Goal: Information Seeking & Learning: Learn about a topic

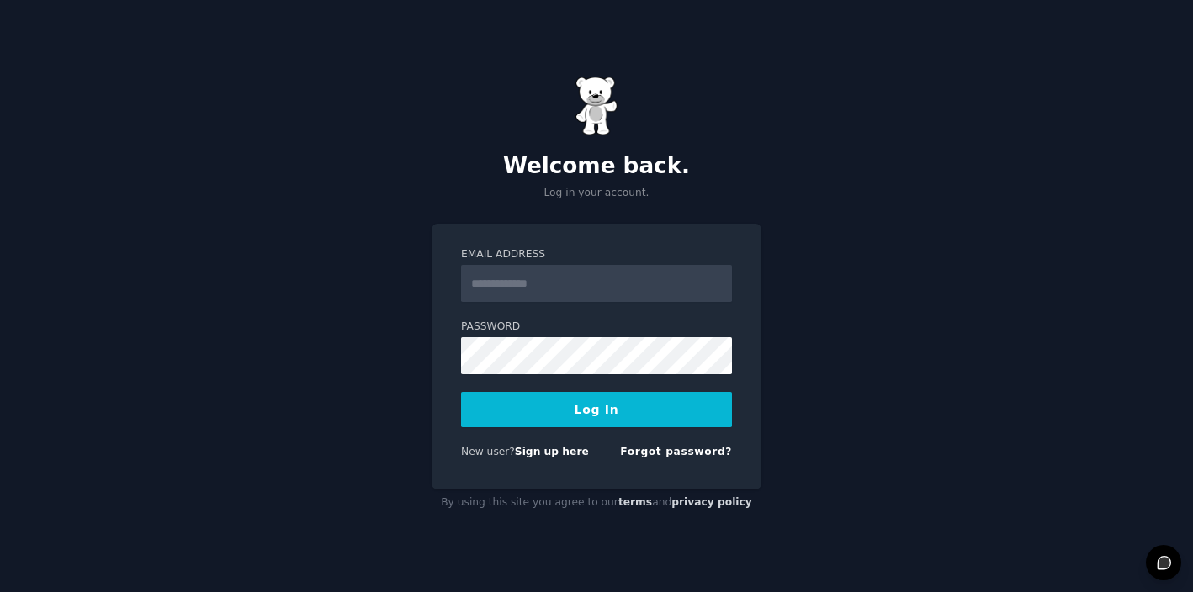
click at [646, 284] on input "Email Address" at bounding box center [596, 283] width 271 height 37
type input "**********"
click at [587, 411] on button "Log In" at bounding box center [596, 409] width 271 height 35
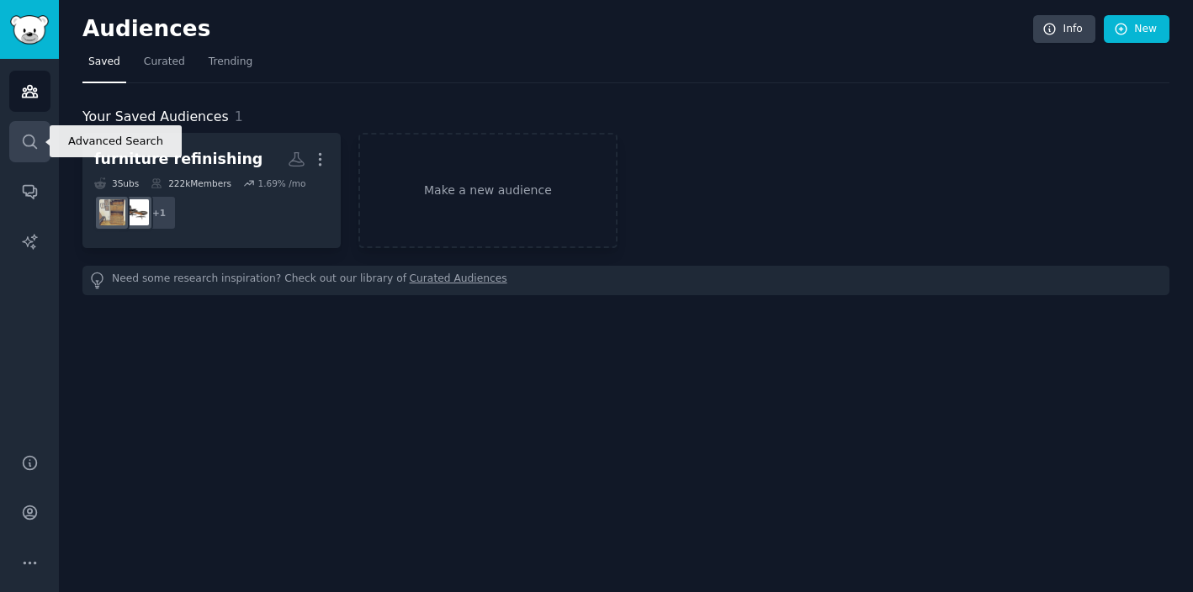
click at [24, 130] on link "Search" at bounding box center [29, 141] width 41 height 41
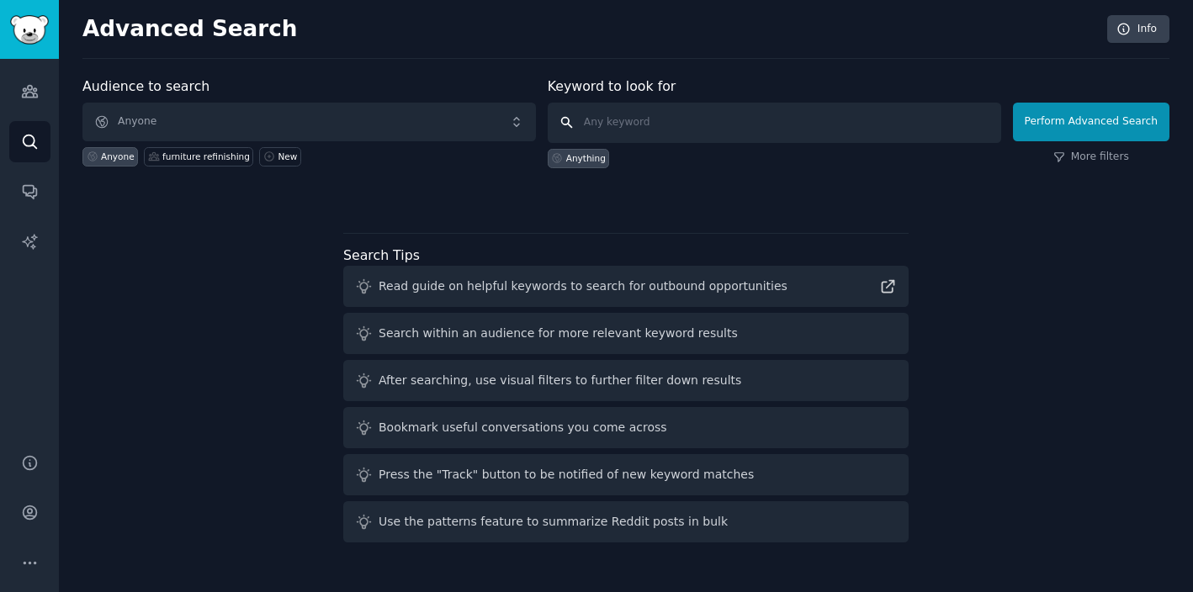
click at [693, 119] on input "text" at bounding box center [775, 123] width 454 height 40
paste input "cheap cell phone plans"
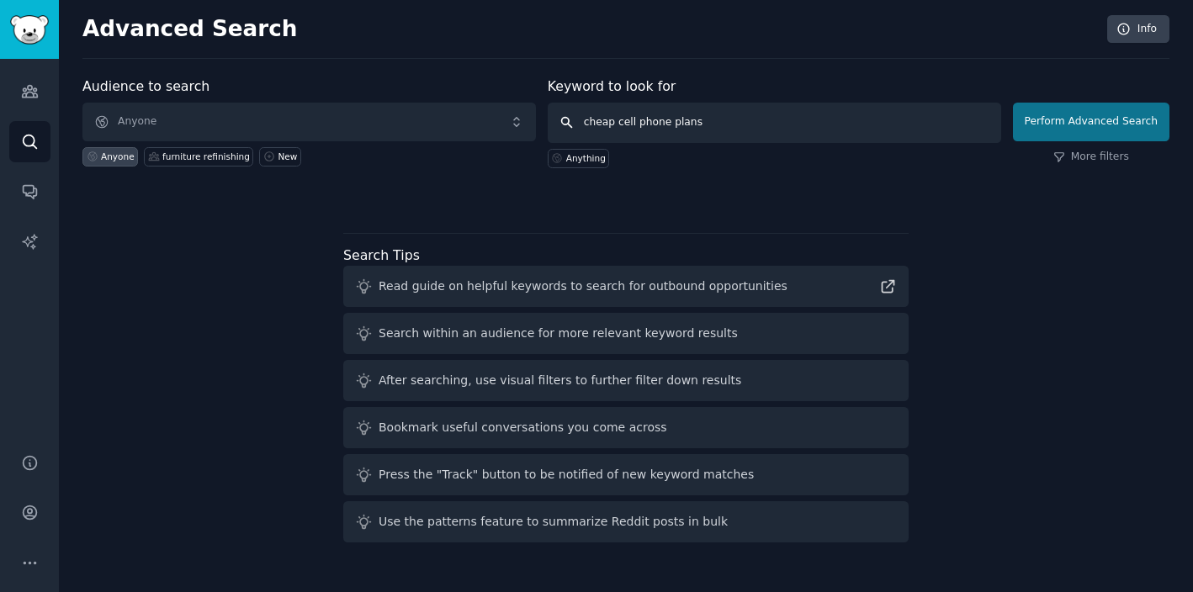
type input "cheap cell phone plans"
click at [1080, 124] on button "Perform Advanced Search" at bounding box center [1091, 122] width 157 height 39
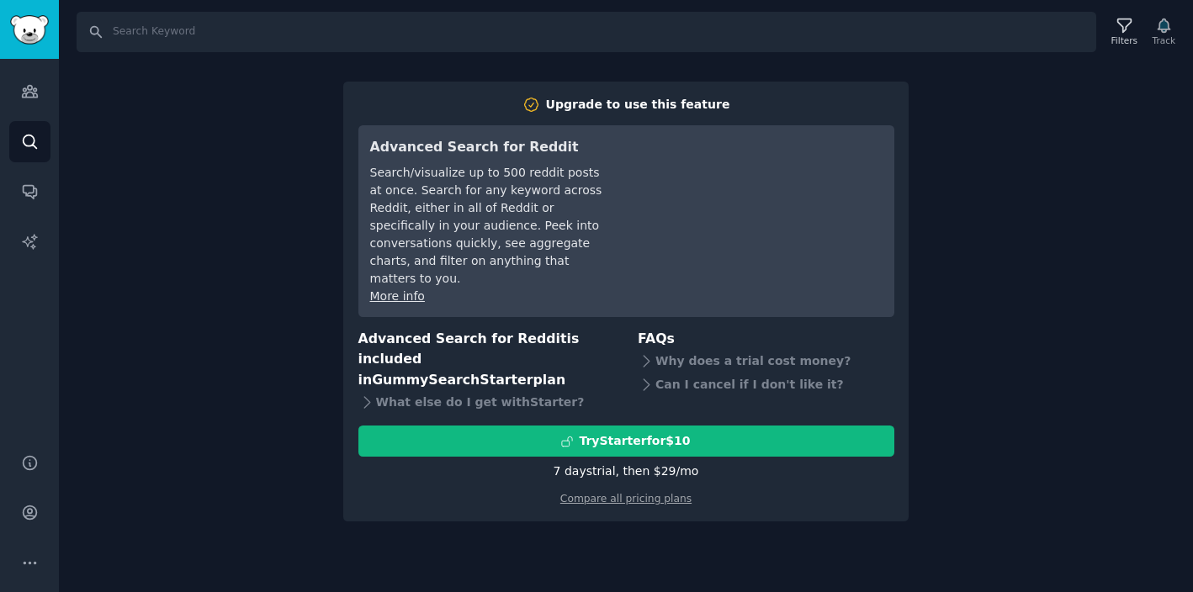
click at [1056, 254] on div "Search Filters Track Upgrade to use this feature Advanced Search for Reddit Sea…" at bounding box center [626, 296] width 1134 height 592
click at [232, 174] on div "Search Filters Track Upgrade to use this feature Advanced Search for Reddit Sea…" at bounding box center [626, 296] width 1134 height 592
click at [233, 146] on div "Search Filters Track Upgrade to use this feature Advanced Search for Reddit Sea…" at bounding box center [626, 296] width 1134 height 592
click at [29, 88] on icon "Sidebar" at bounding box center [30, 91] width 18 height 18
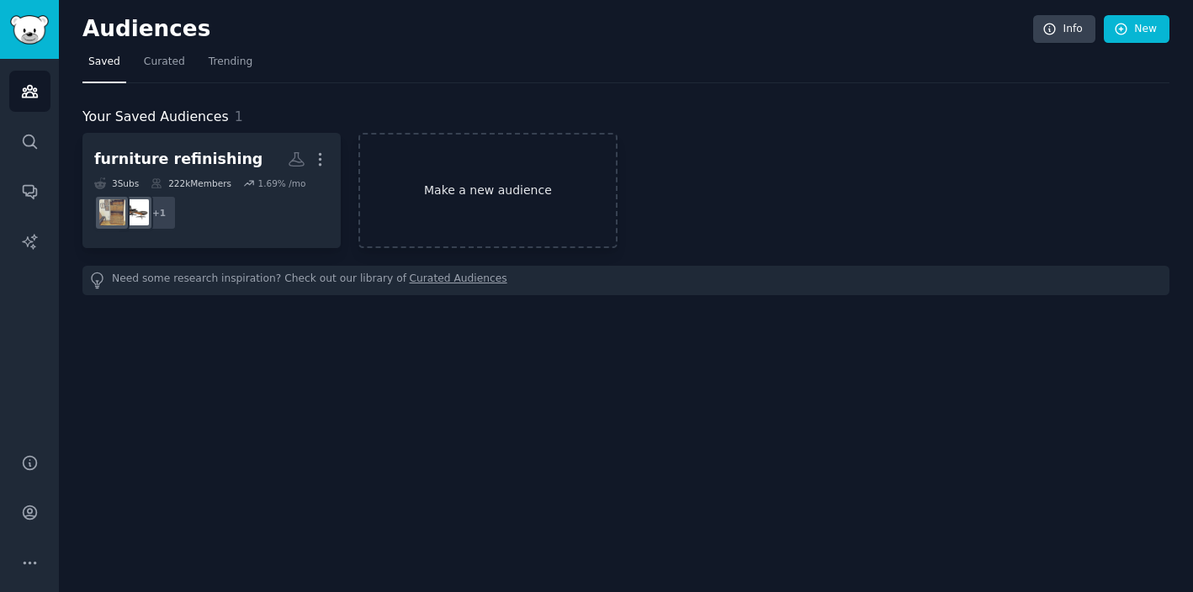
click at [476, 194] on link "Make a new audience" at bounding box center [487, 190] width 258 height 115
